Goal: Communication & Community: Participate in discussion

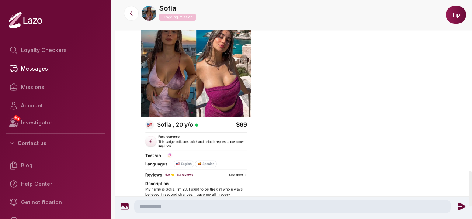
scroll to position [1125, 0]
